Goal: Transaction & Acquisition: Purchase product/service

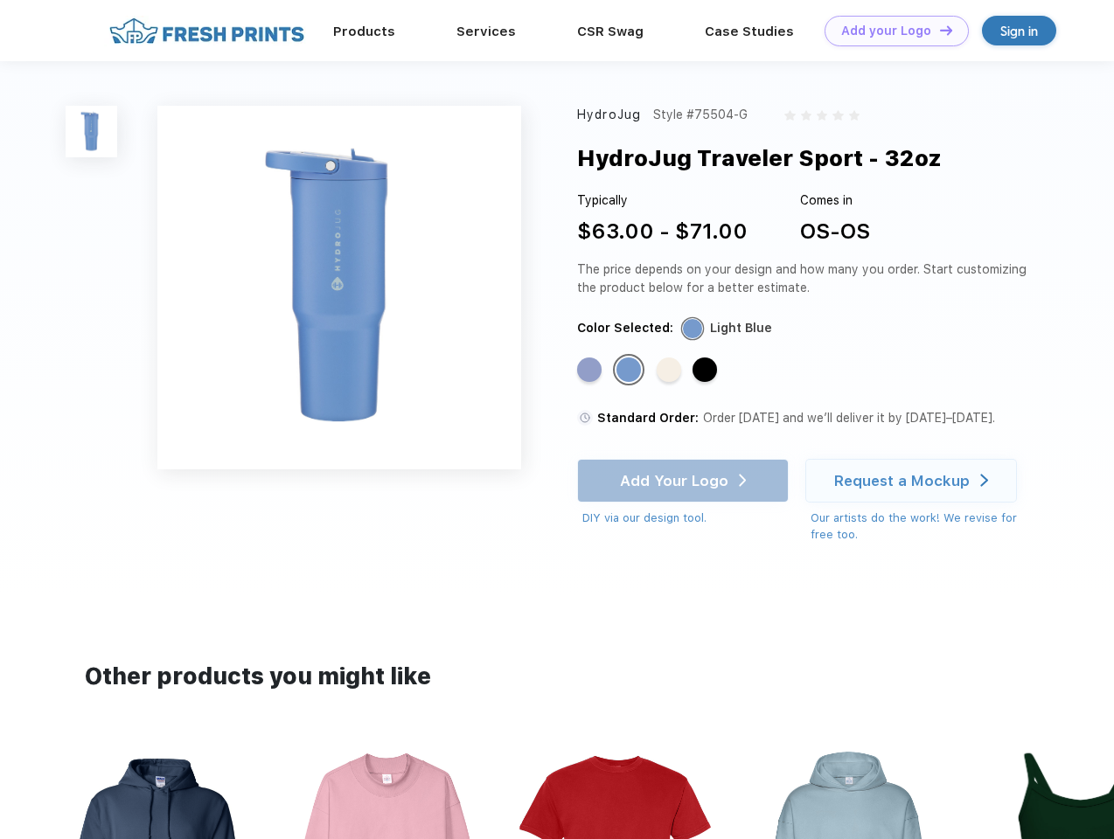
click at [890, 31] on link "Add your Logo Design Tool" at bounding box center [896, 31] width 144 height 31
click at [0, 0] on div "Design Tool" at bounding box center [0, 0] width 0 height 0
click at [938, 30] on link "Add your Logo Design Tool" at bounding box center [896, 31] width 144 height 31
click at [92, 131] on img at bounding box center [92, 132] width 52 height 52
click at [591, 371] on div "Standard Color" at bounding box center [589, 370] width 24 height 24
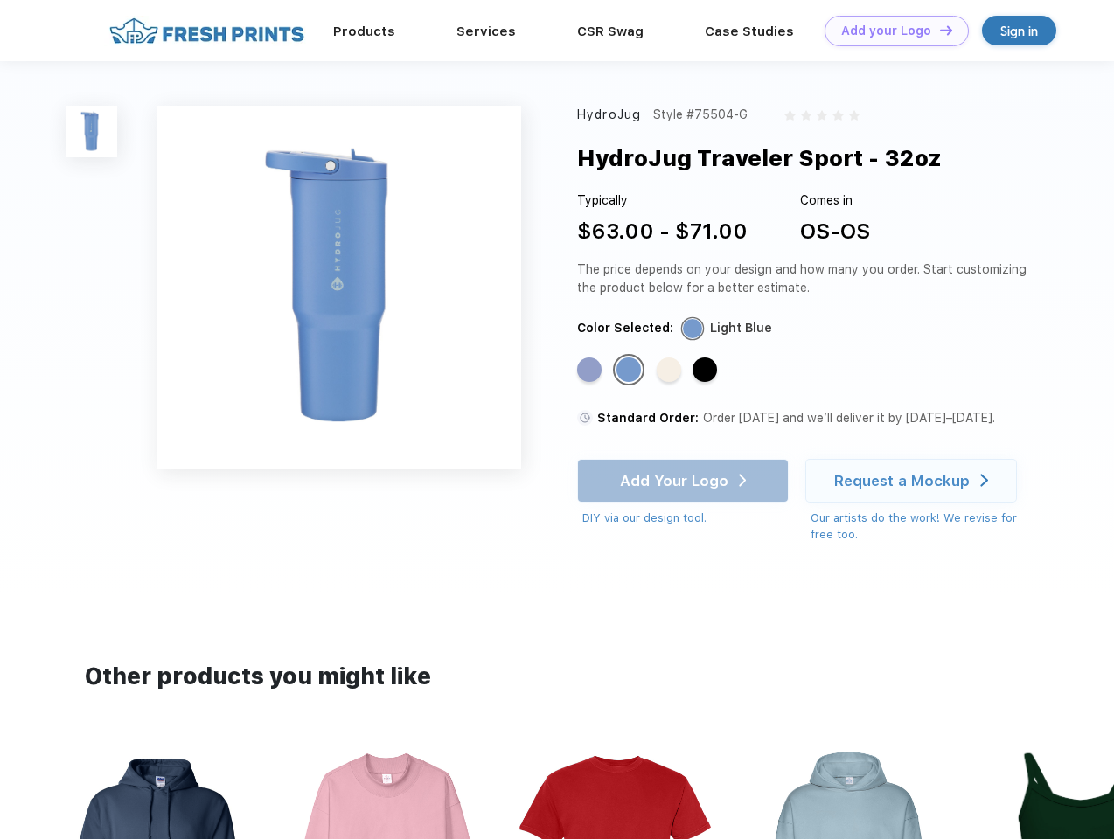
click at [630, 371] on div "Standard Color" at bounding box center [628, 370] width 24 height 24
click at [671, 371] on div "Standard Color" at bounding box center [669, 370] width 24 height 24
click at [706, 371] on div "Standard Color" at bounding box center [704, 370] width 24 height 24
click at [684, 481] on div "Add Your Logo DIY via our design tool. Ah shoot! This product isn't up in our d…" at bounding box center [683, 493] width 212 height 68
click at [914, 481] on div "Request a Mockup" at bounding box center [902, 480] width 136 height 17
